Goal: Go to known website: Access a specific website the user already knows

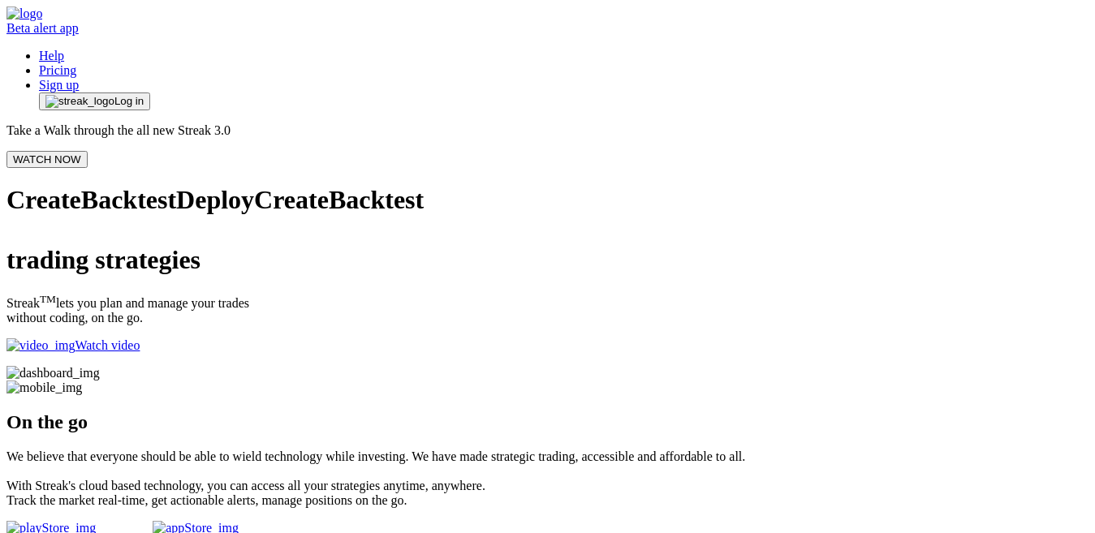
click at [114, 95] on img "button" at bounding box center [79, 101] width 69 height 13
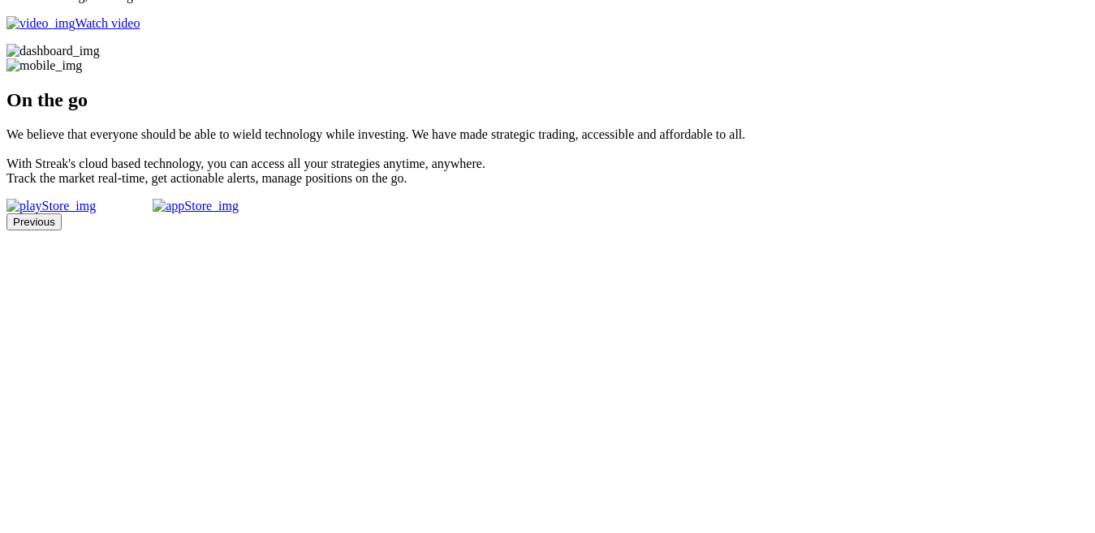
scroll to position [325, 0]
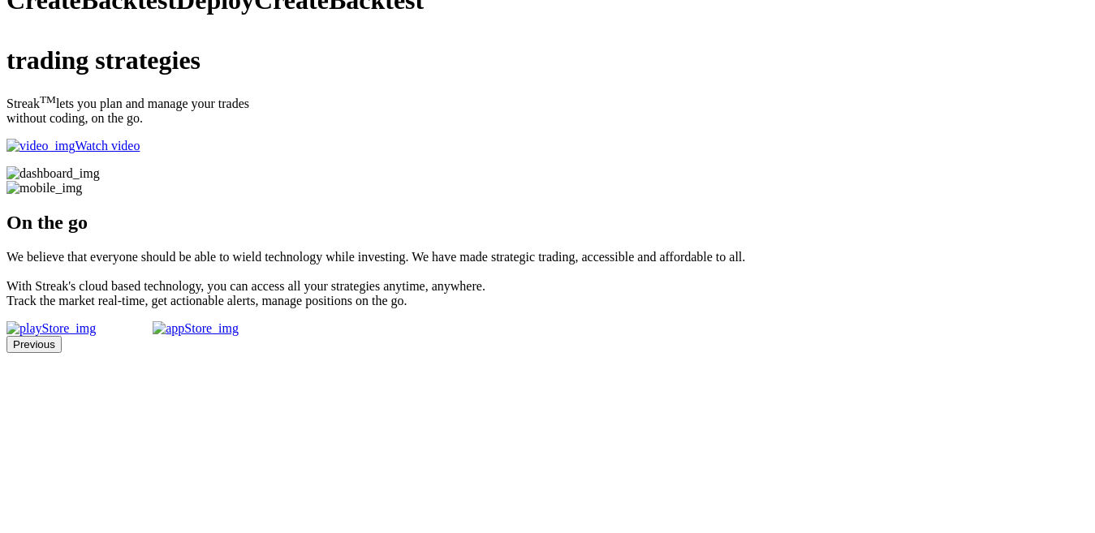
scroll to position [162, 0]
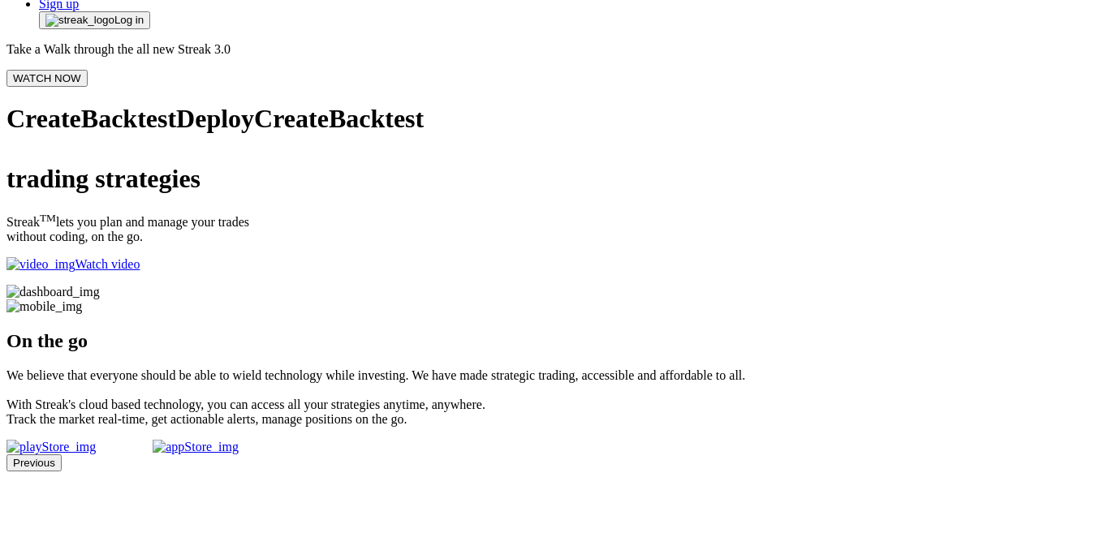
scroll to position [115, 0]
